Goal: Task Accomplishment & Management: Manage account settings

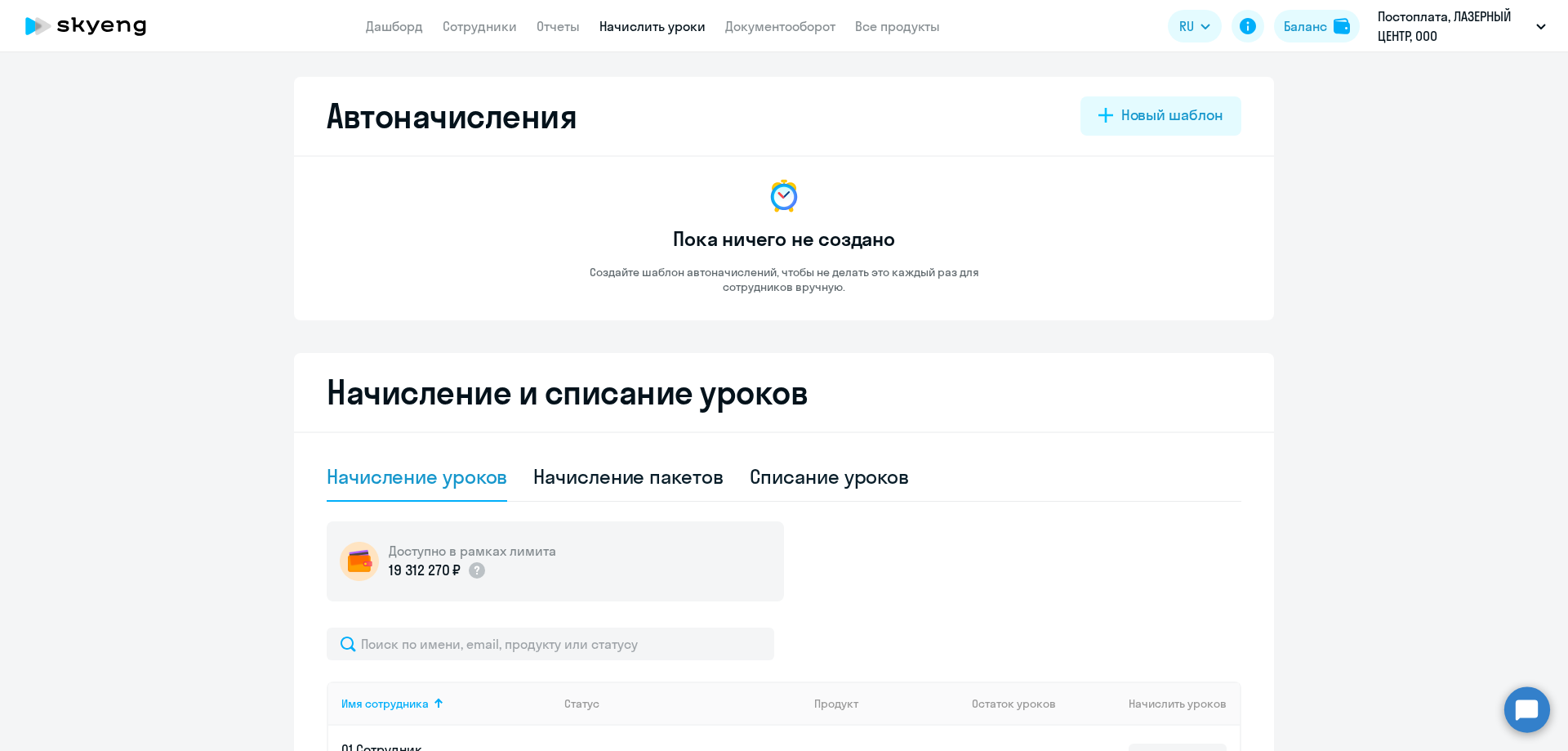
select select "50"
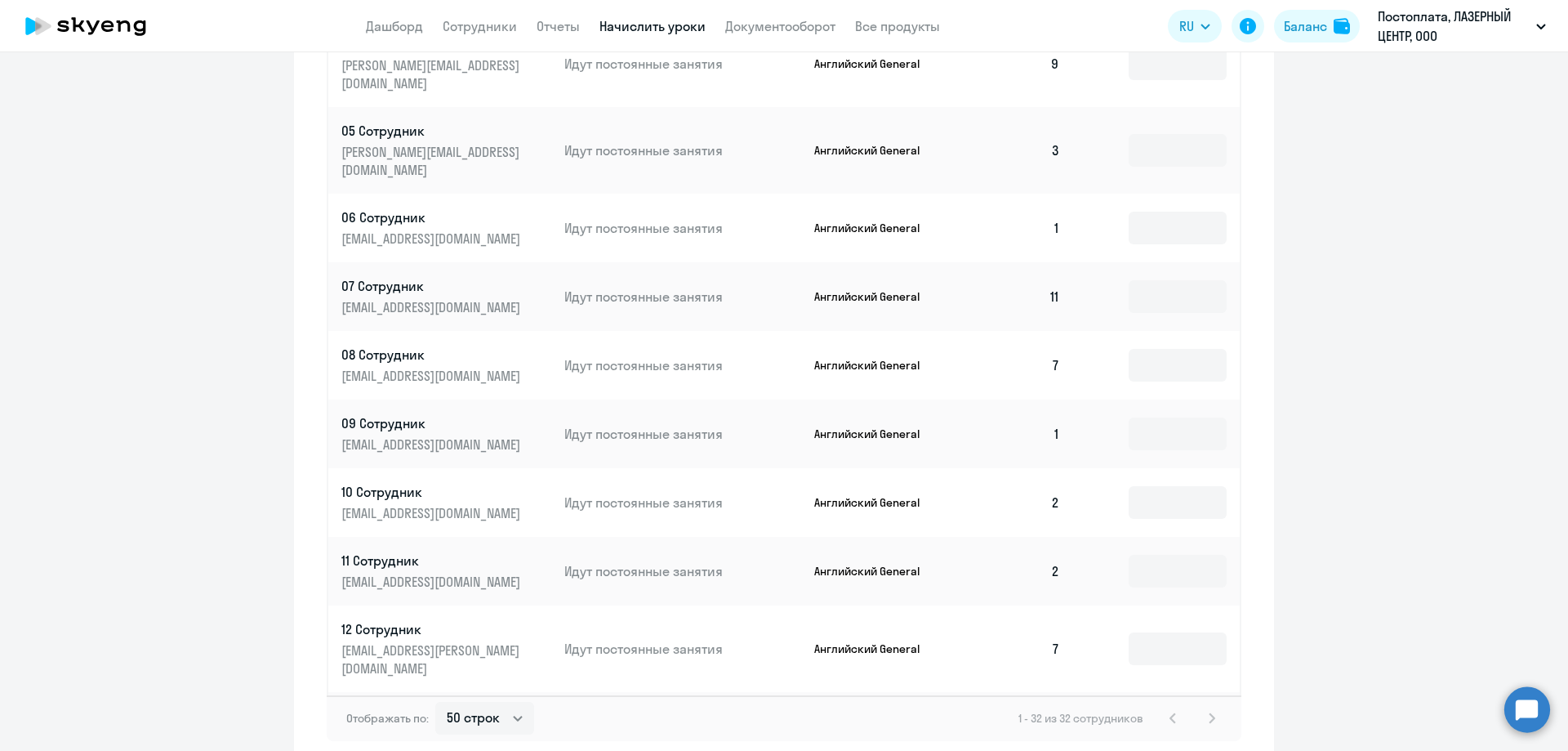
scroll to position [82, 0]
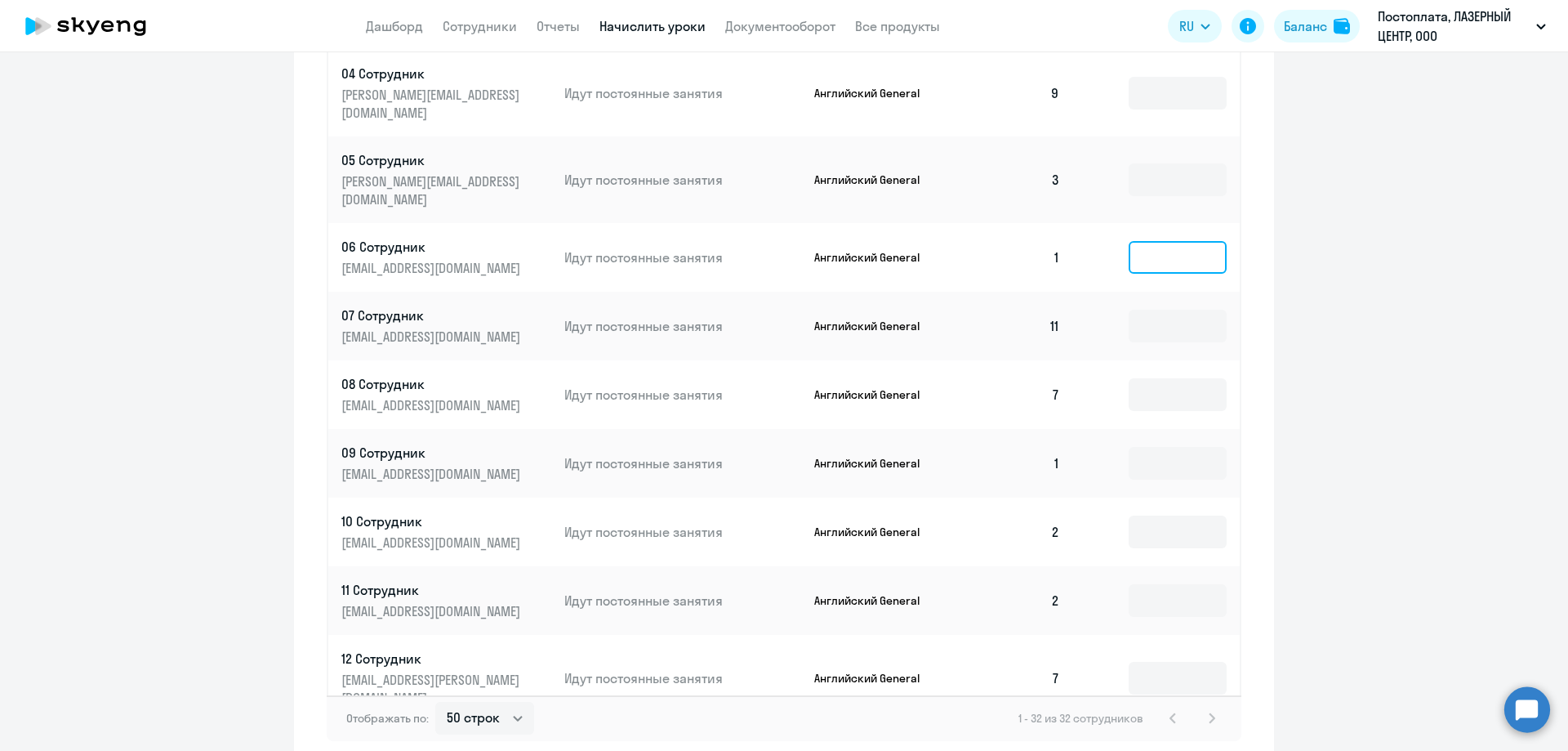
click at [1129, 241] on input at bounding box center [1177, 257] width 98 height 33
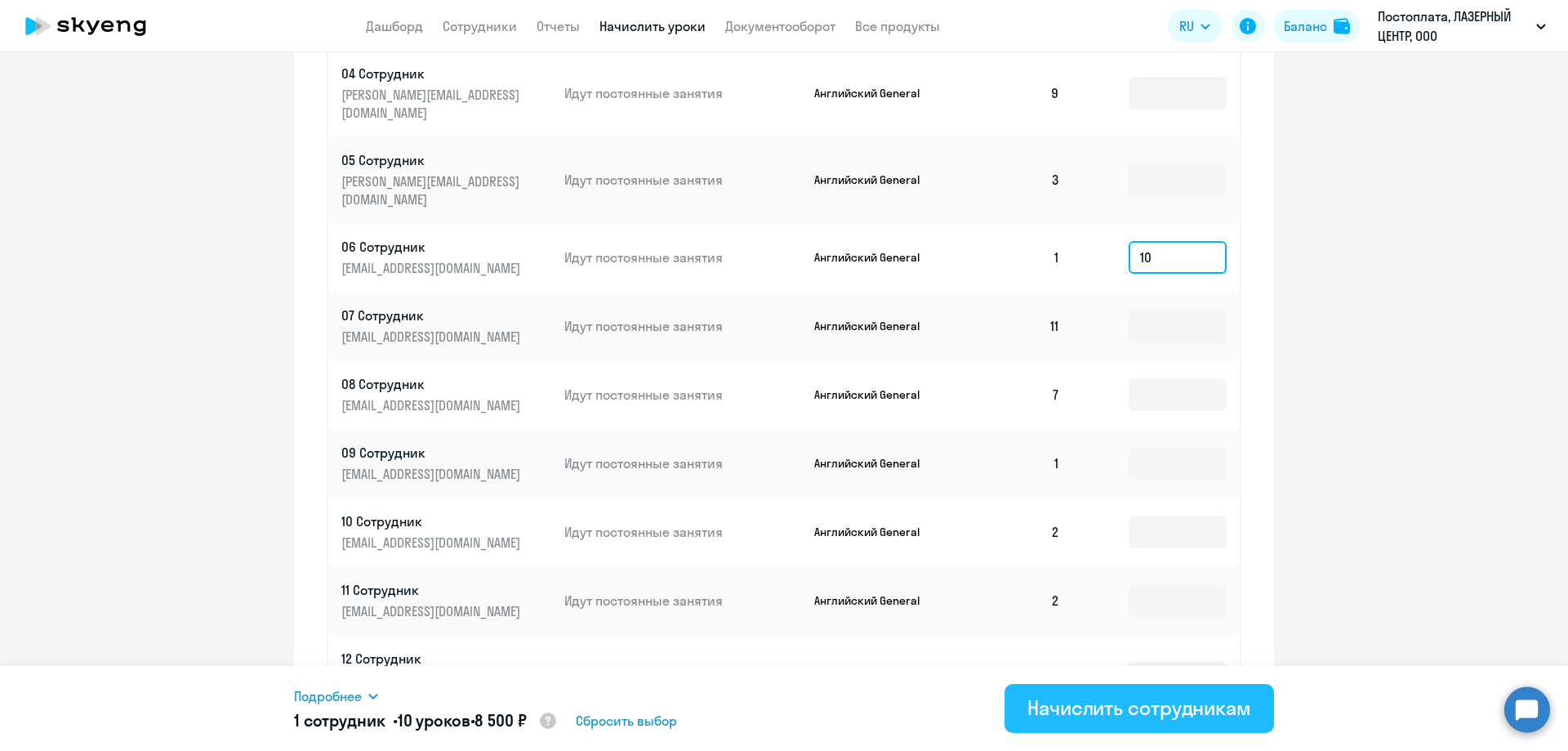
type input "10"
click at [1088, 694] on div "Начислить сотрудникам" at bounding box center [1139, 707] width 224 height 26
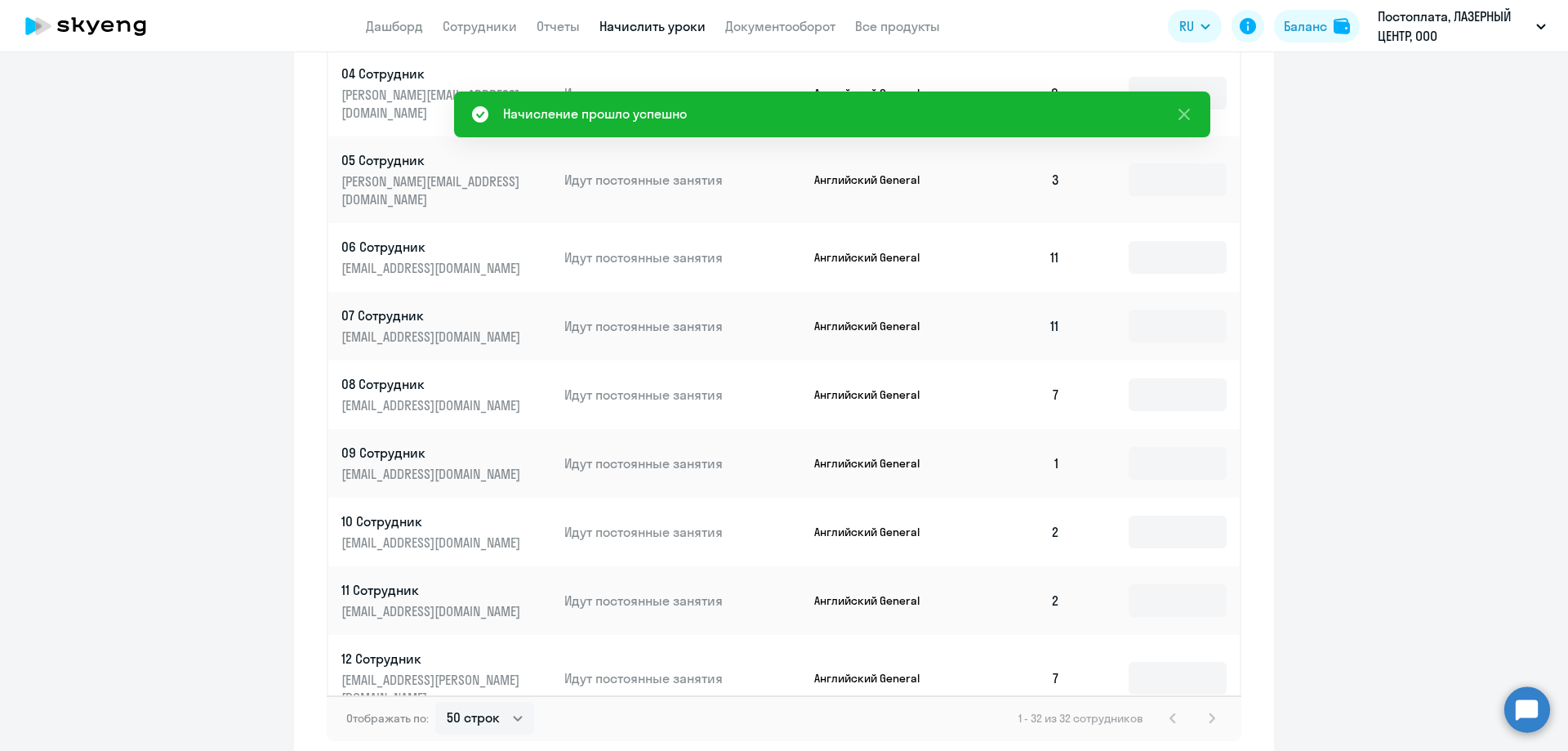
scroll to position [0, 0]
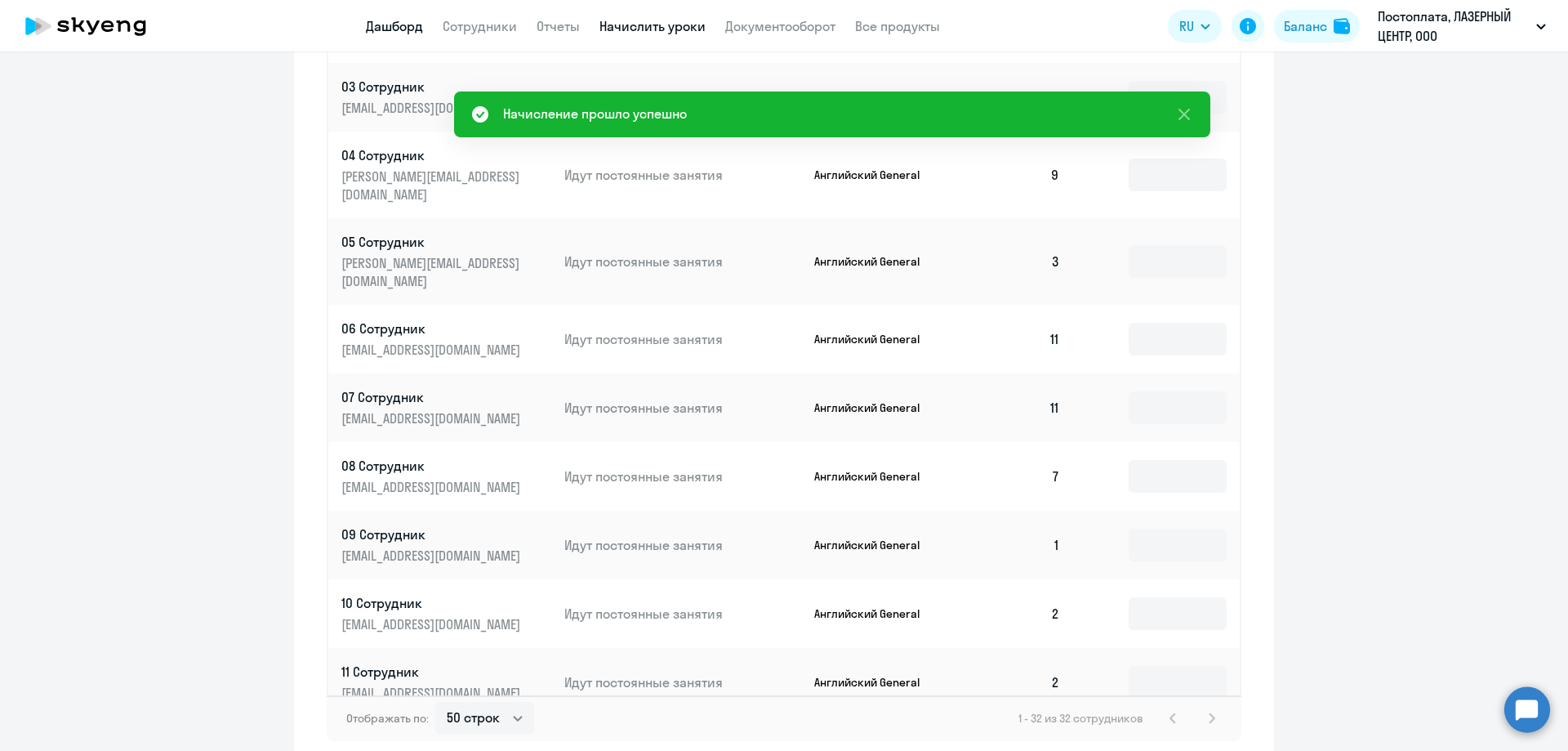
click at [394, 28] on link "Дашборд" at bounding box center [393, 26] width 57 height 17
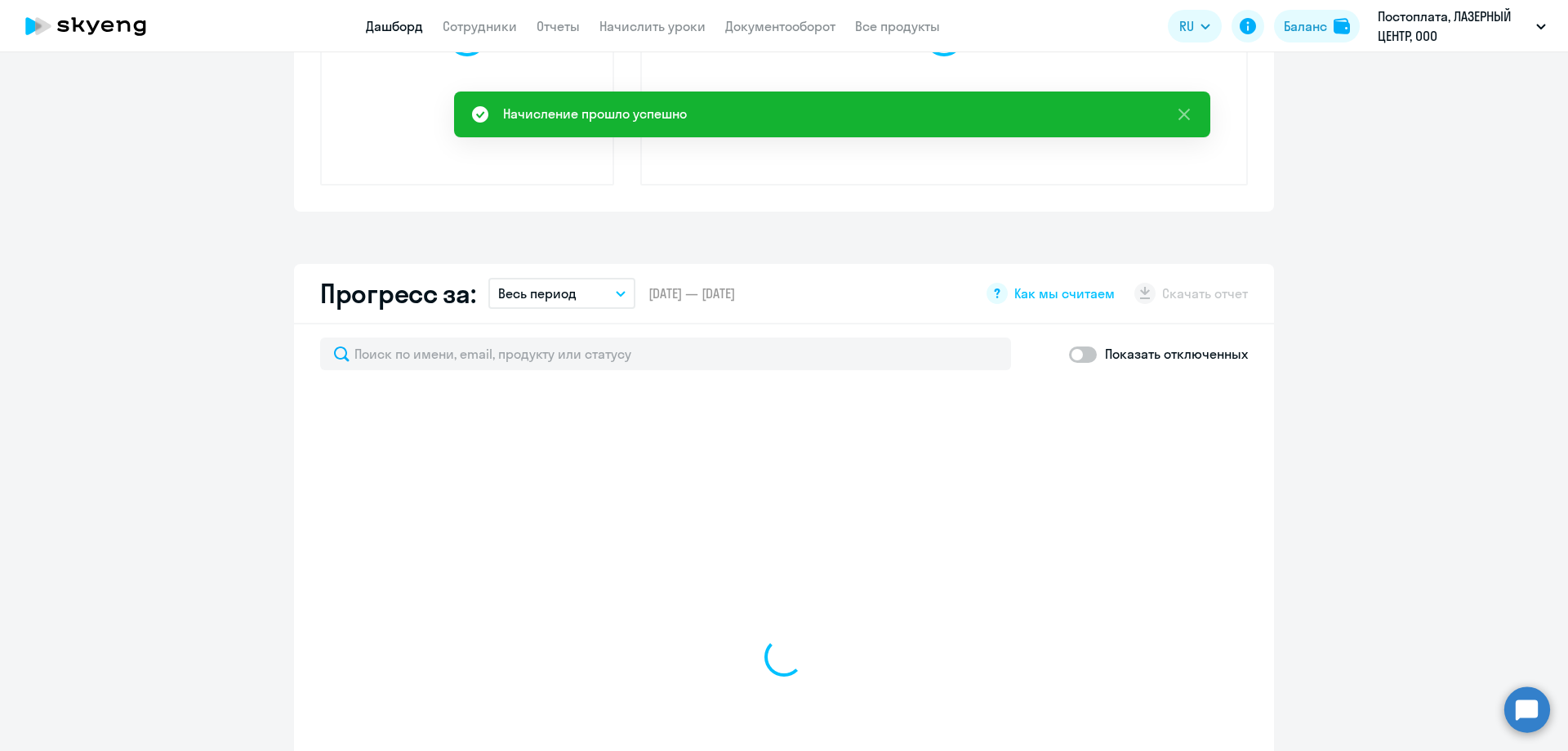
scroll to position [846, 0]
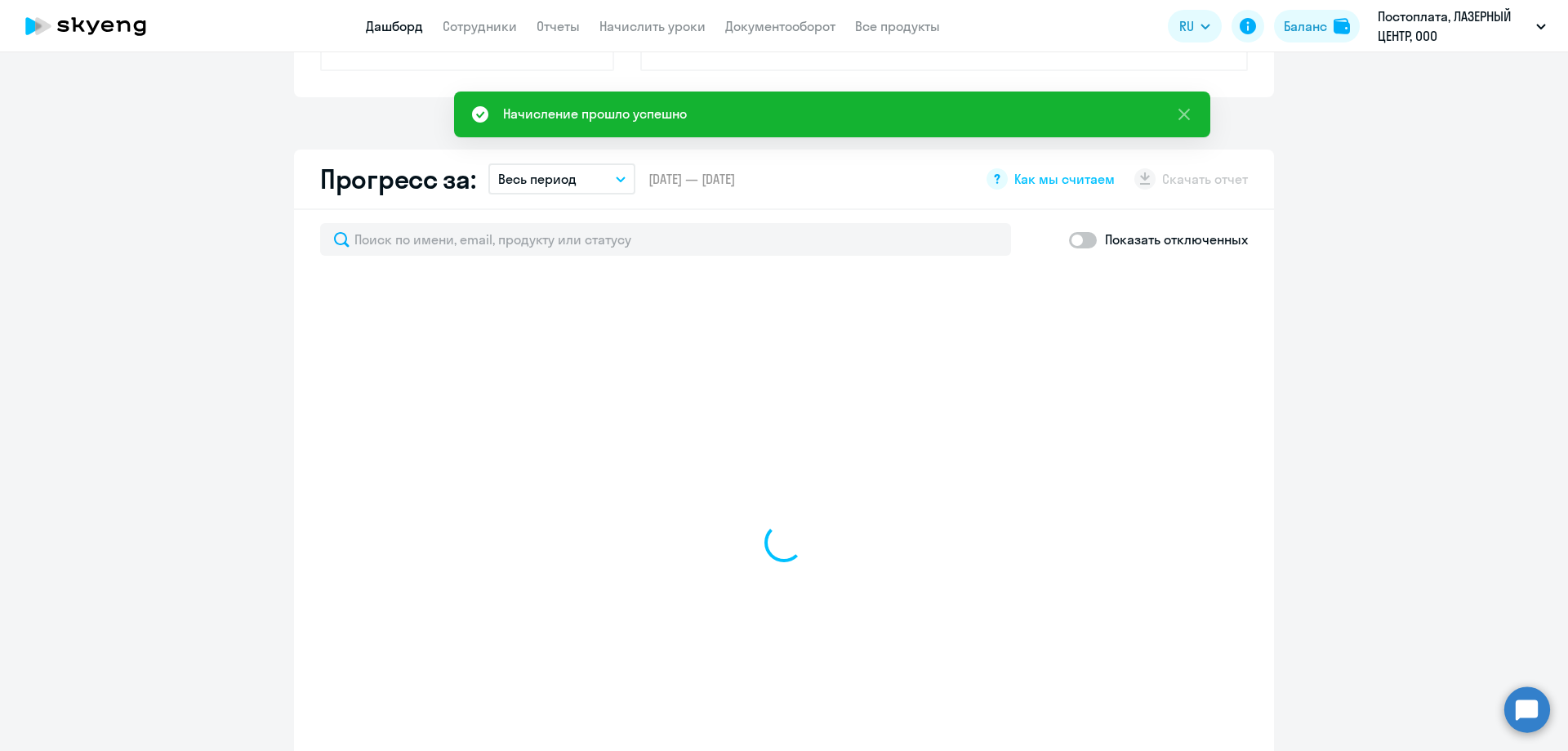
select select "30"
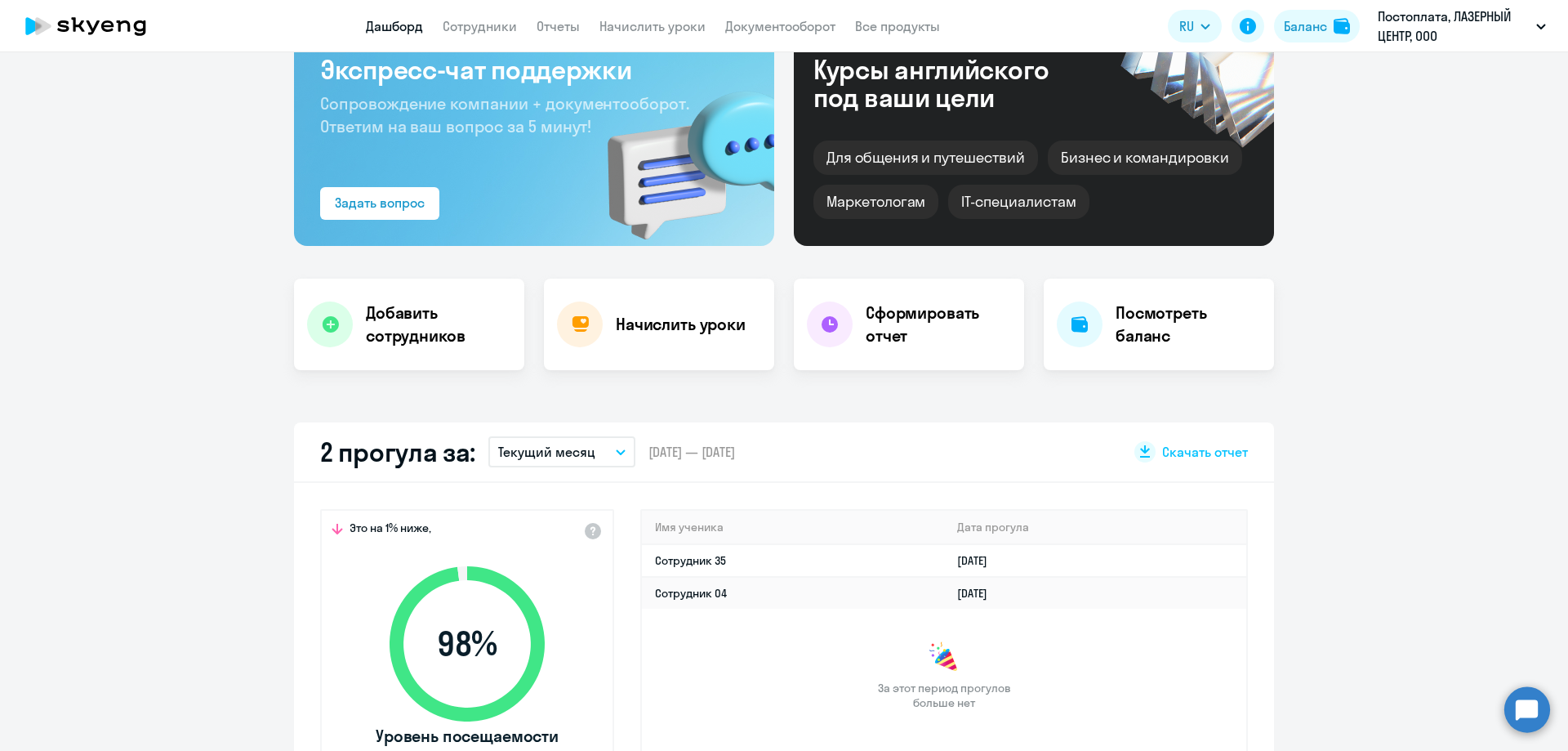
scroll to position [0, 0]
